Goal: Find contact information: Find contact information

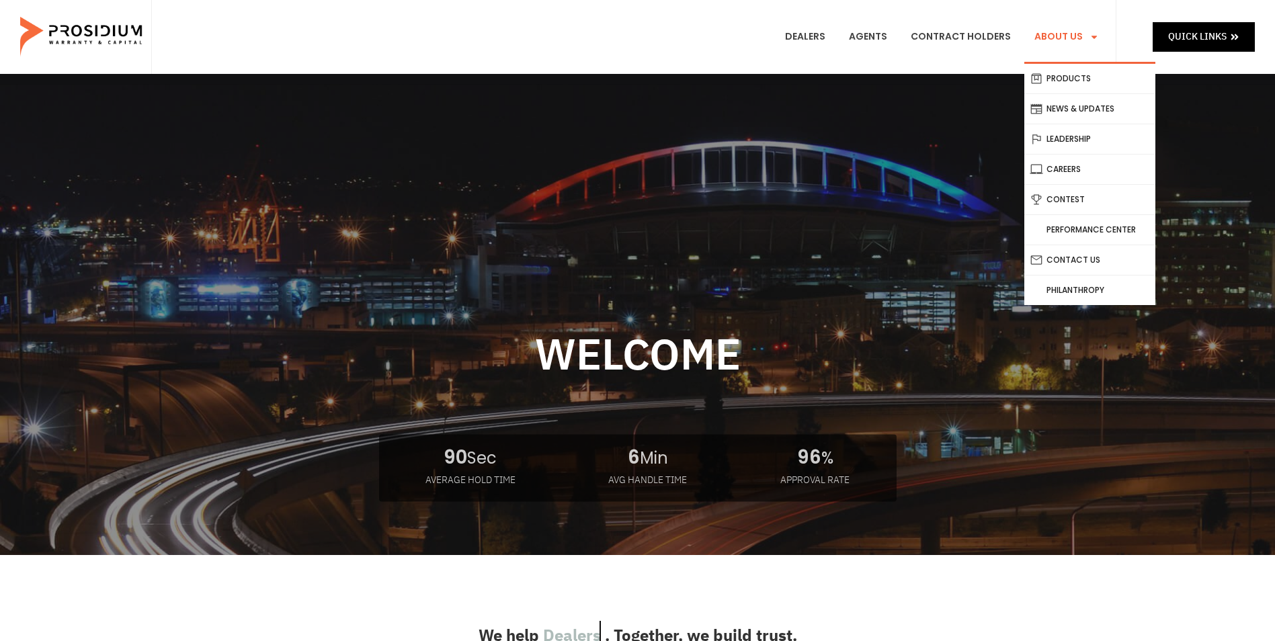
click at [1092, 42] on span "Menu" at bounding box center [1091, 37] width 16 height 23
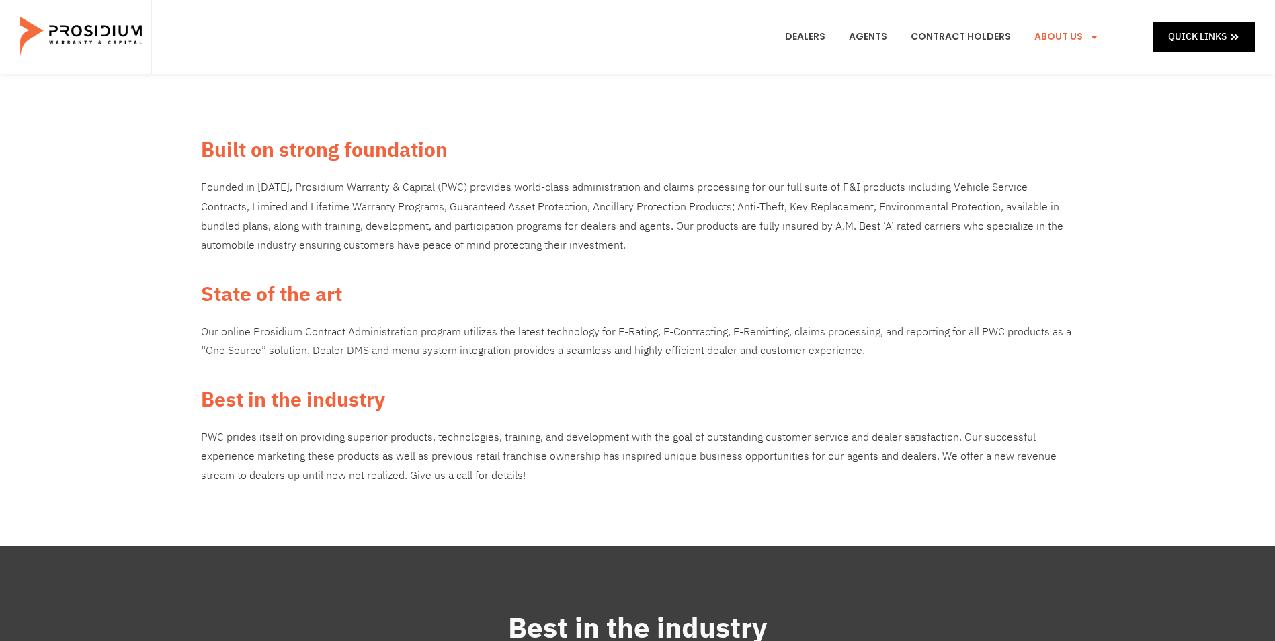
drag, startPoint x: 1073, startPoint y: 253, endPoint x: 1078, endPoint y: 220, distance: 34.0
click at [1073, 265] on link "Contact Us" at bounding box center [1089, 280] width 131 height 30
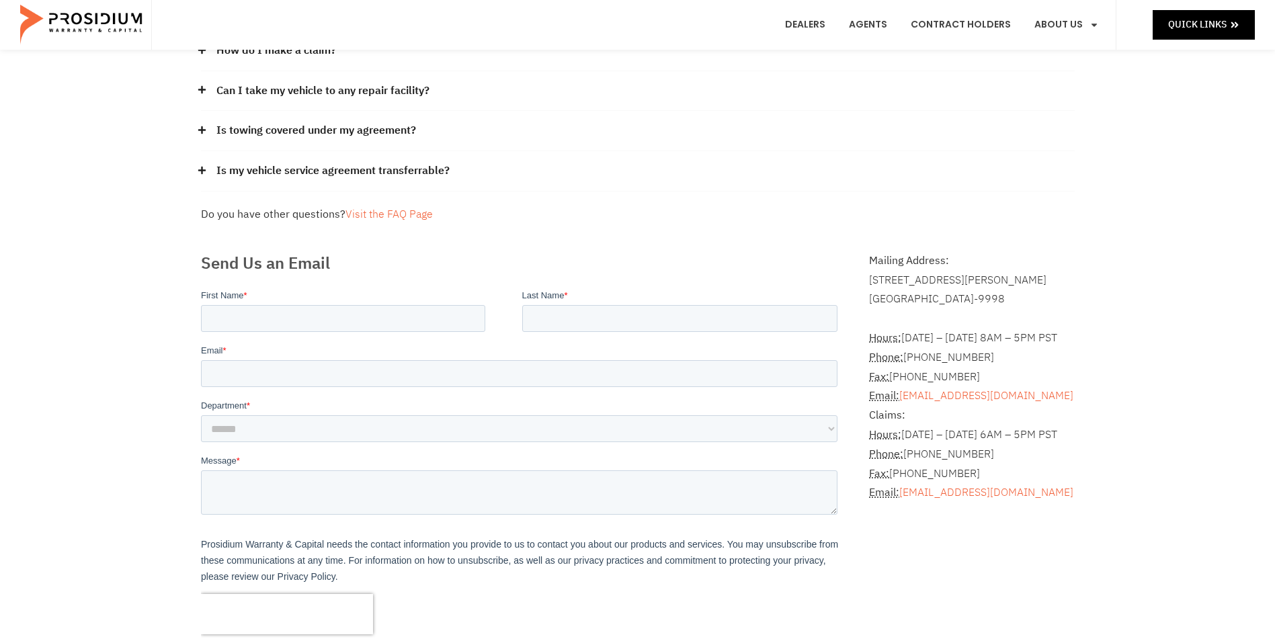
scroll to position [202, 0]
